Goal: Task Accomplishment & Management: Manage account settings

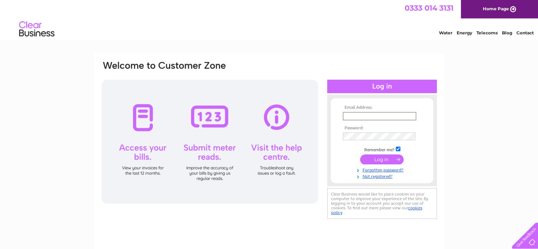
click at [345, 117] on input "text" at bounding box center [380, 116] width 74 height 8
type input "julieannpitt@shindaiwa.co.uk"
click at [382, 158] on input "submit" at bounding box center [382, 159] width 44 height 10
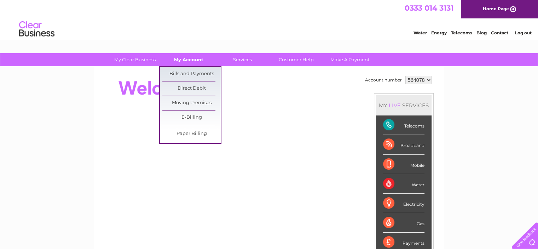
click at [192, 62] on link "My Account" at bounding box center [189, 59] width 58 height 13
click at [174, 73] on link "Bills and Payments" at bounding box center [191, 74] width 58 height 14
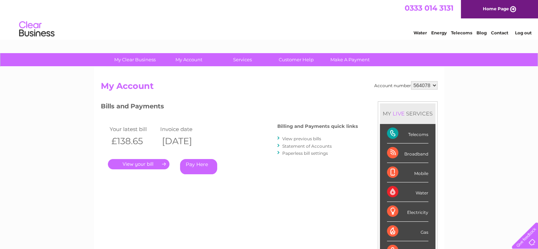
click at [141, 163] on link "." at bounding box center [139, 164] width 62 height 10
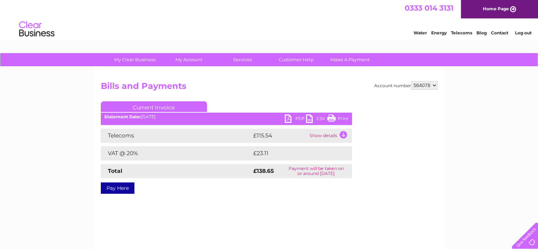
click at [288, 118] on link "PDF" at bounding box center [295, 119] width 21 height 10
